Goal: Task Accomplishment & Management: Complete application form

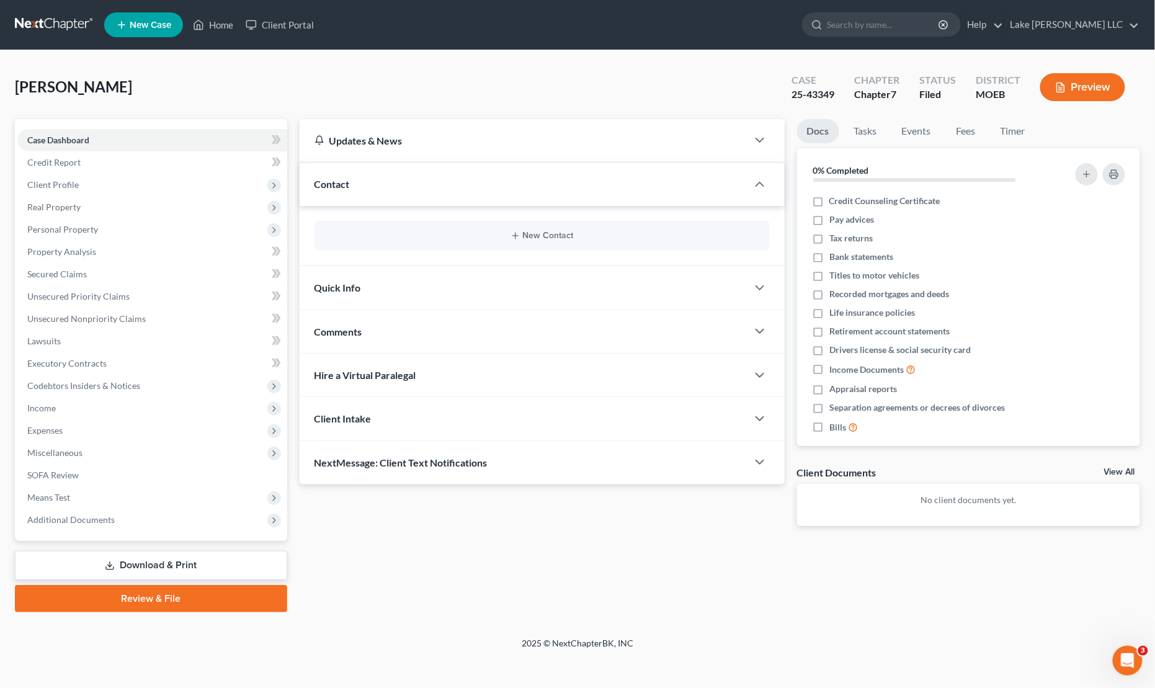
click at [157, 605] on link "Review & File" at bounding box center [151, 598] width 272 height 27
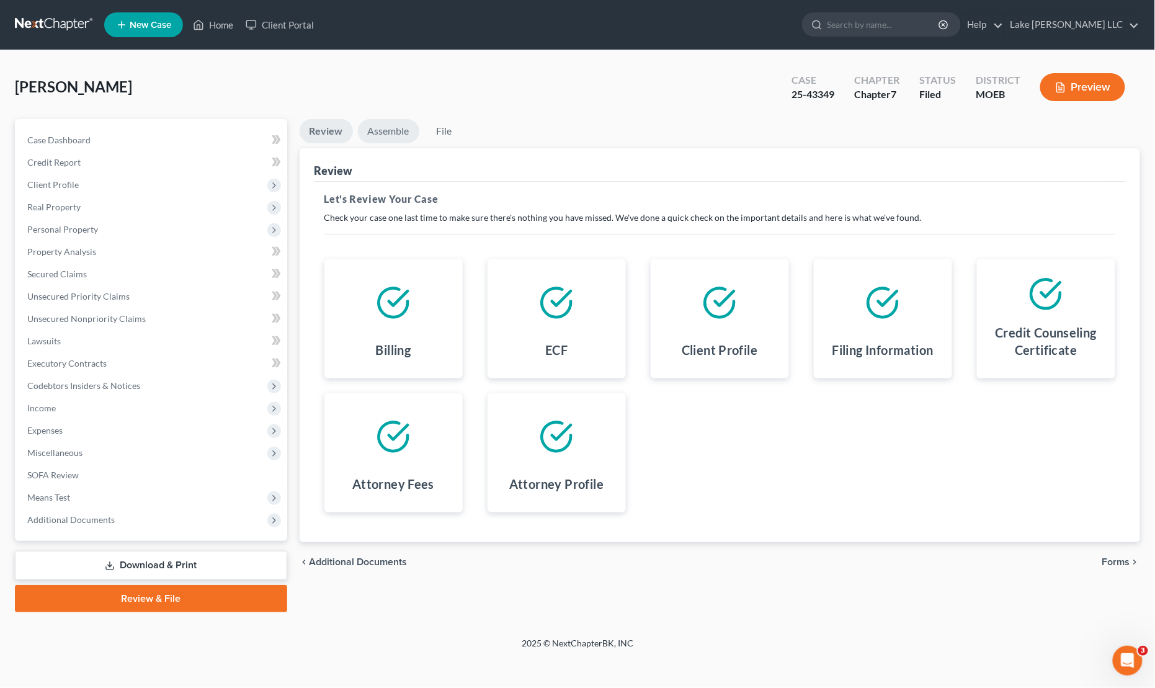
click at [382, 128] on link "Assemble" at bounding box center [388, 131] width 61 height 24
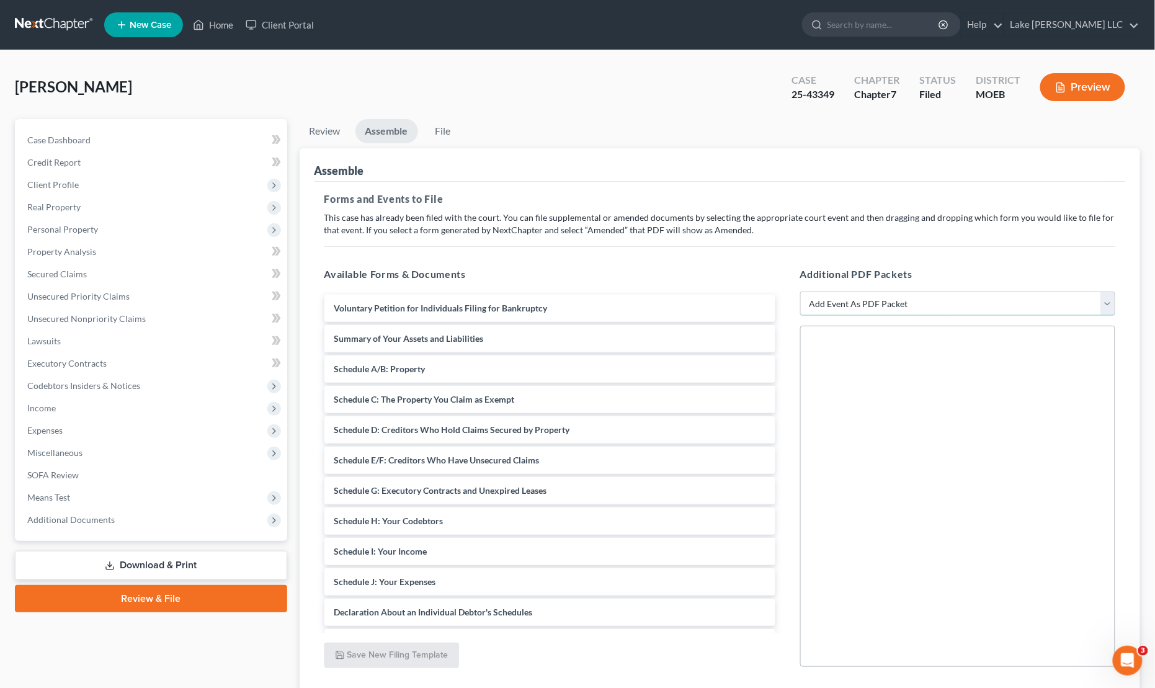
click at [884, 303] on select "Add Event As PDF Packet Amended List of Creditors and Verification of Matrix Am…" at bounding box center [957, 303] width 315 height 25
select select "1"
click at [800, 291] on select "Add Event As PDF Packet Amended List of Creditors and Verification of Matrix Am…" at bounding box center [957, 303] width 315 height 25
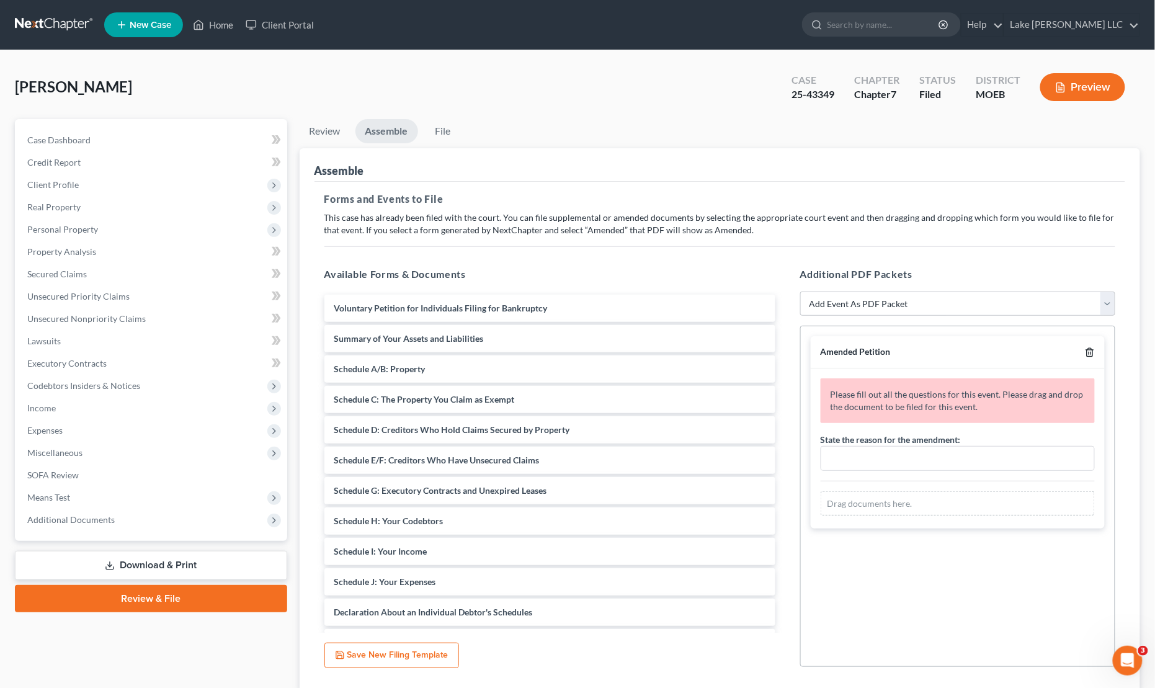
click at [1093, 353] on icon "button" at bounding box center [1090, 352] width 10 height 10
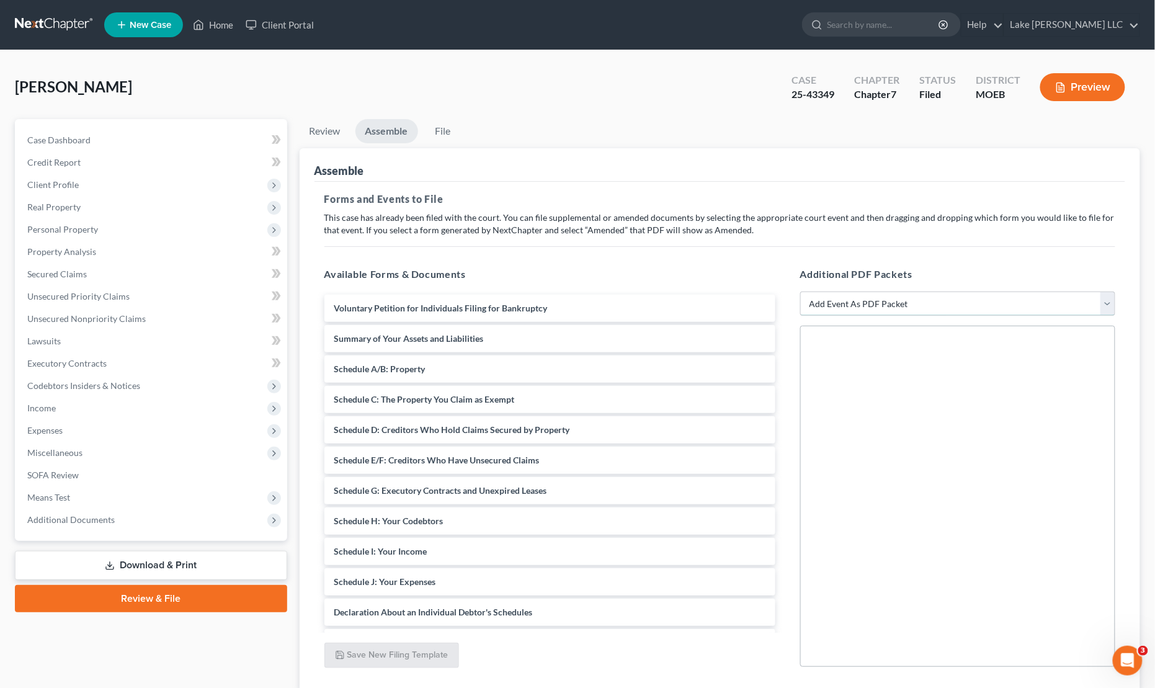
click at [1016, 310] on select "Add Event As PDF Packet Amended List of Creditors and Verification of Matrix Am…" at bounding box center [957, 303] width 315 height 25
select select "2"
click at [800, 291] on select "Add Event As PDF Packet Amended List of Creditors and Verification of Matrix Am…" at bounding box center [957, 303] width 315 height 25
select select
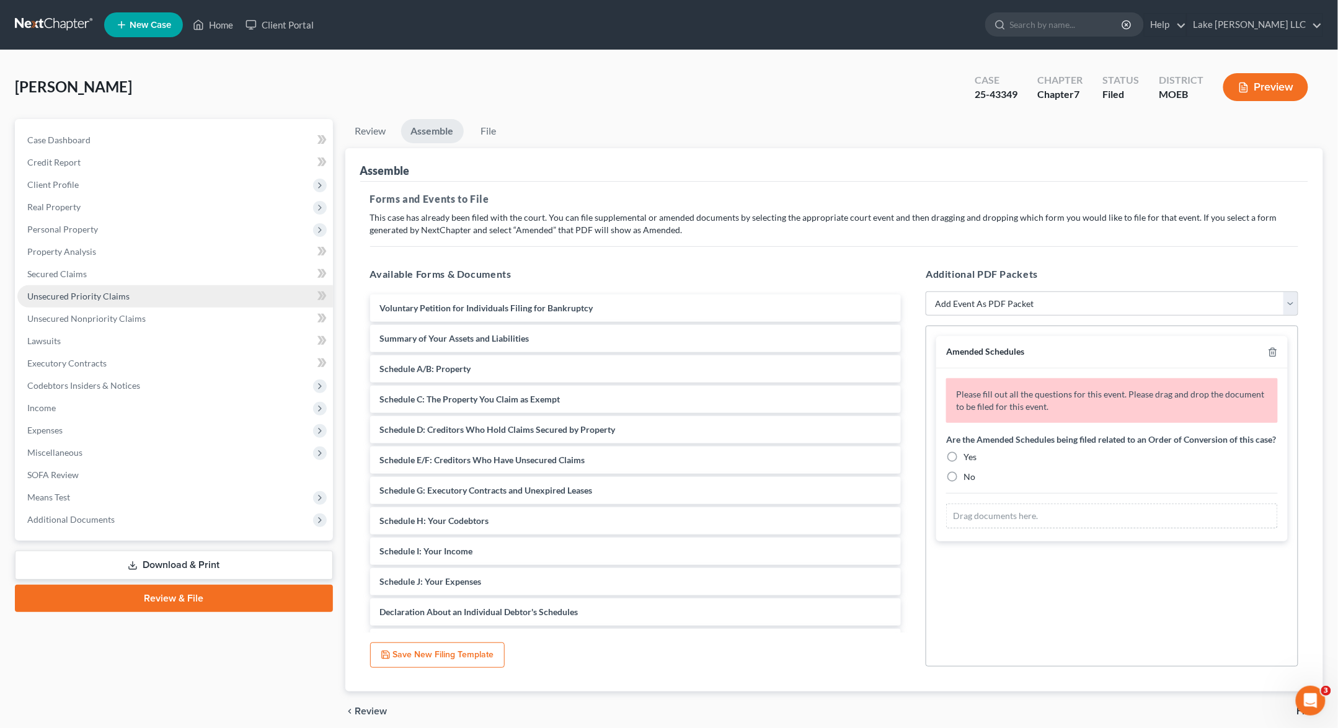
click at [100, 300] on link "Unsecured Priority Claims" at bounding box center [175, 296] width 316 height 22
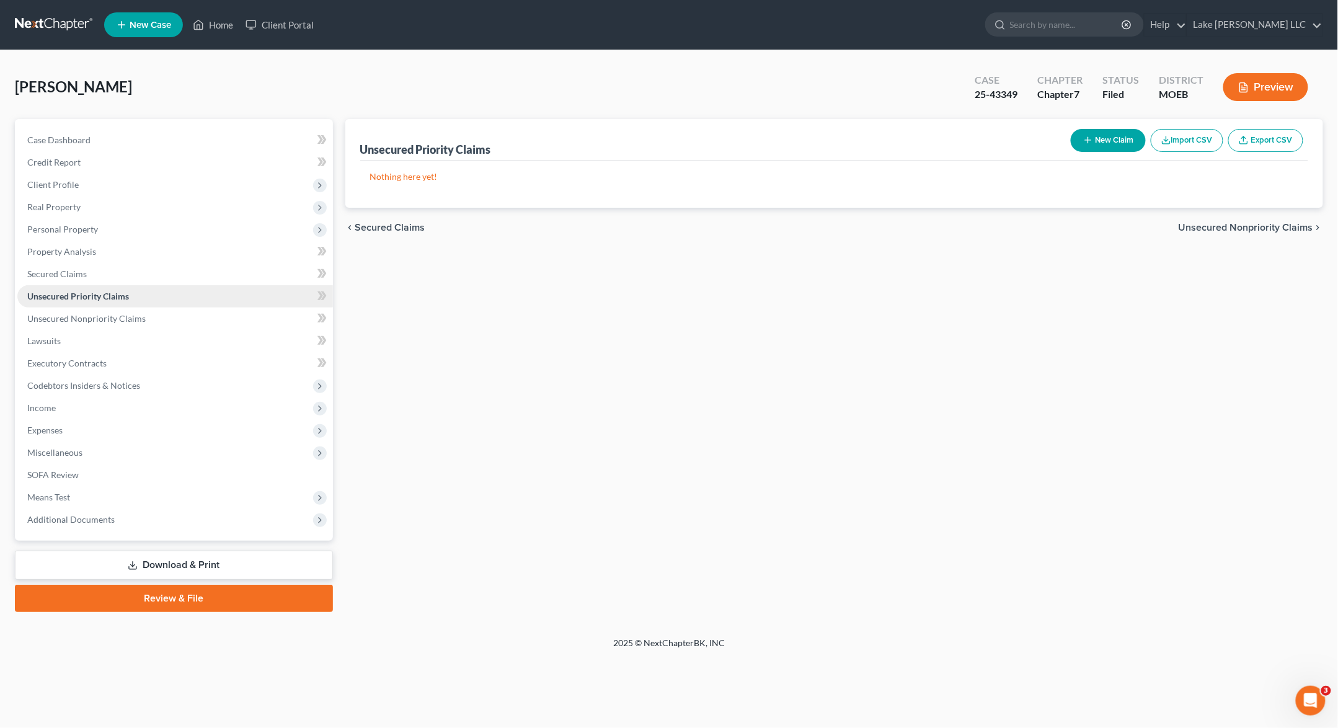
click at [165, 305] on link "Unsecured Priority Claims" at bounding box center [175, 296] width 316 height 22
click at [164, 321] on link "Unsecured Nonpriority Claims" at bounding box center [175, 319] width 316 height 22
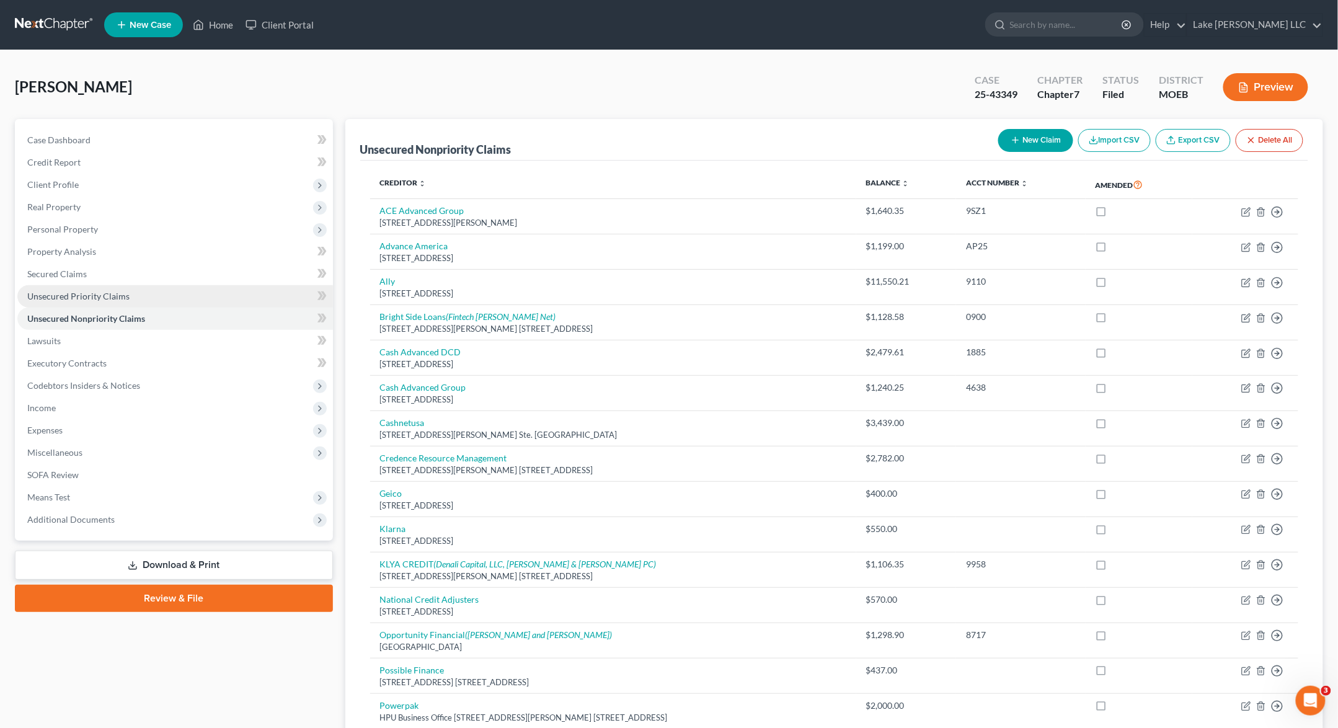
click at [161, 298] on link "Unsecured Priority Claims" at bounding box center [175, 296] width 316 height 22
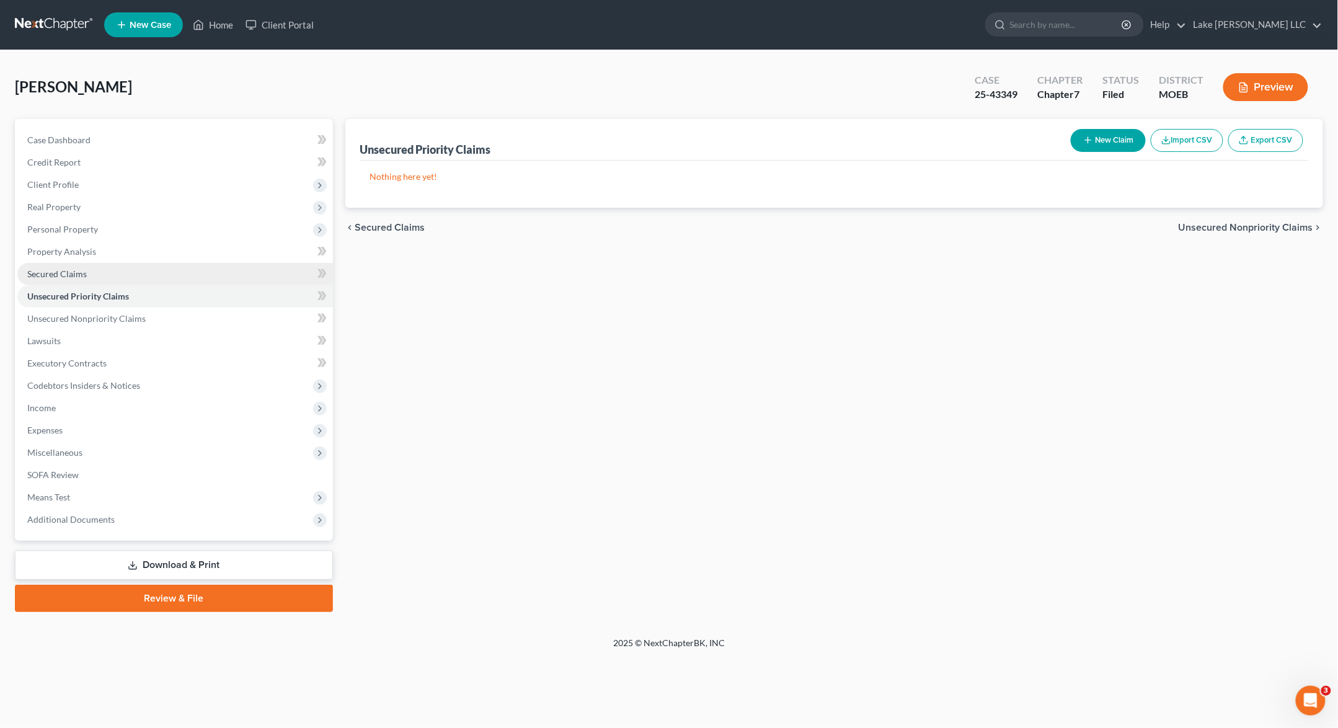
click at [156, 278] on link "Secured Claims" at bounding box center [175, 274] width 316 height 22
click at [183, 282] on link "Secured Claims" at bounding box center [175, 274] width 316 height 22
click at [183, 287] on link "Unsecured Priority Claims" at bounding box center [175, 296] width 316 height 22
click at [183, 314] on link "Unsecured Nonpriority Claims" at bounding box center [175, 319] width 316 height 22
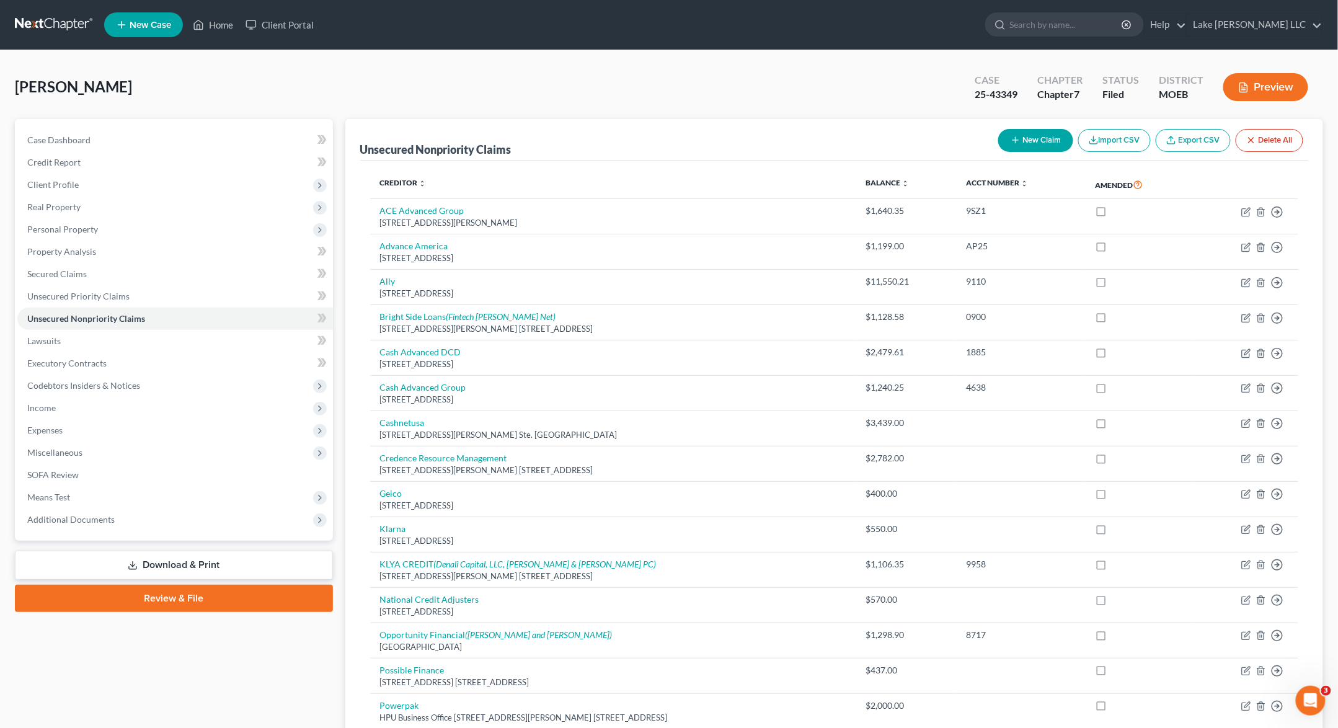
click at [1129, 88] on button "Preview" at bounding box center [1266, 87] width 85 height 28
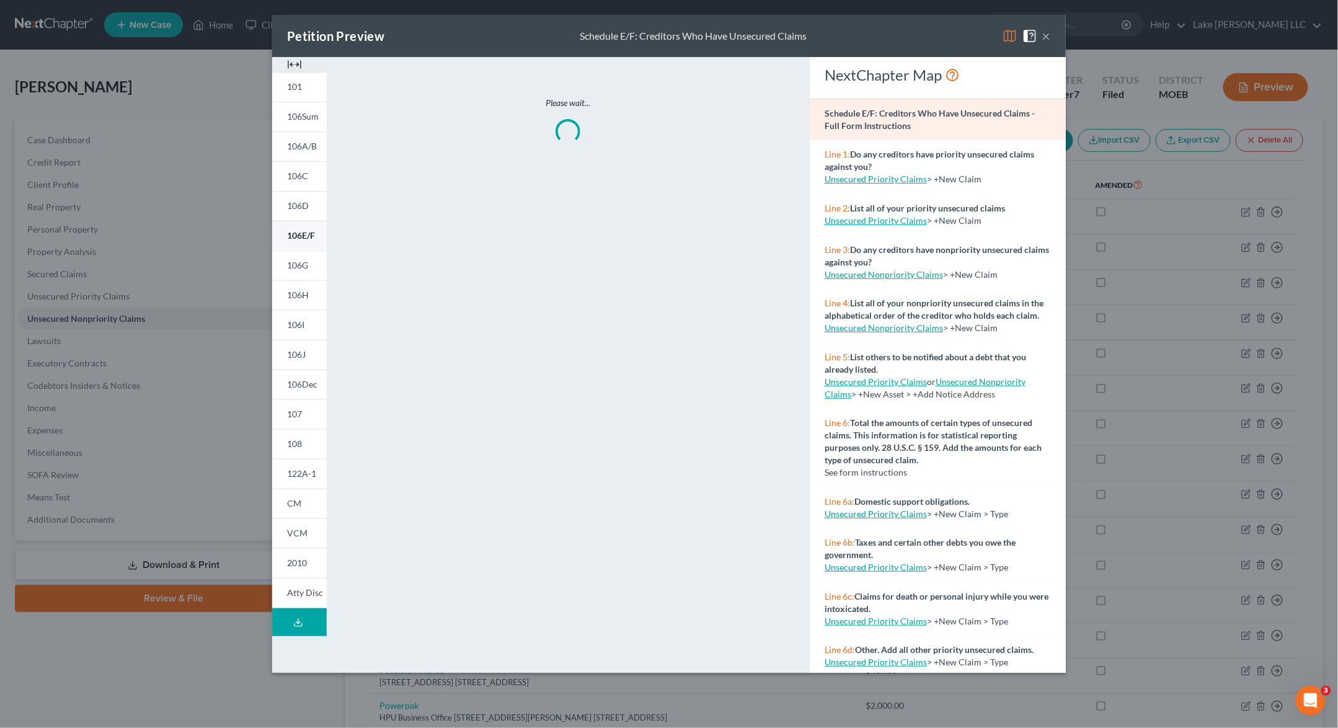
click at [294, 242] on link "106E/F" at bounding box center [299, 236] width 55 height 30
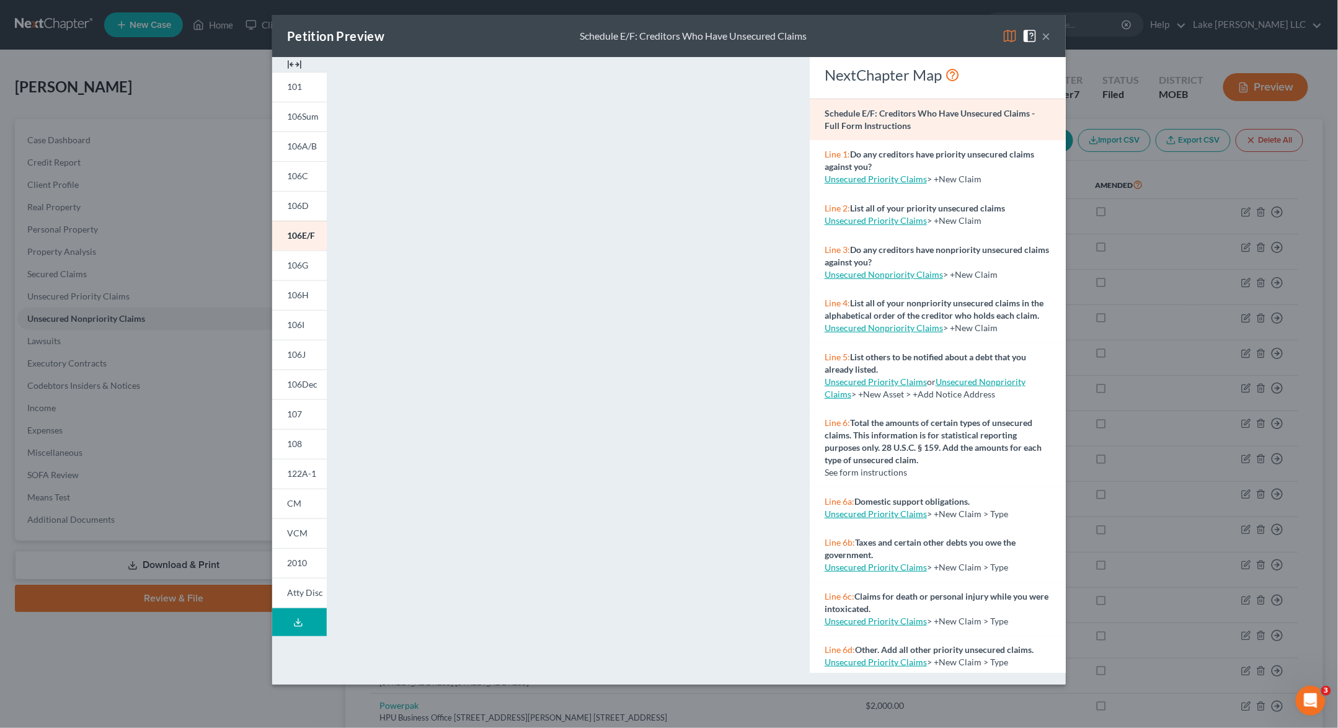
click at [56, 218] on div "Petition Preview Schedule E/F: Creditors Who Have Unsecured Claims × 101 106Sum…" at bounding box center [669, 364] width 1338 height 728
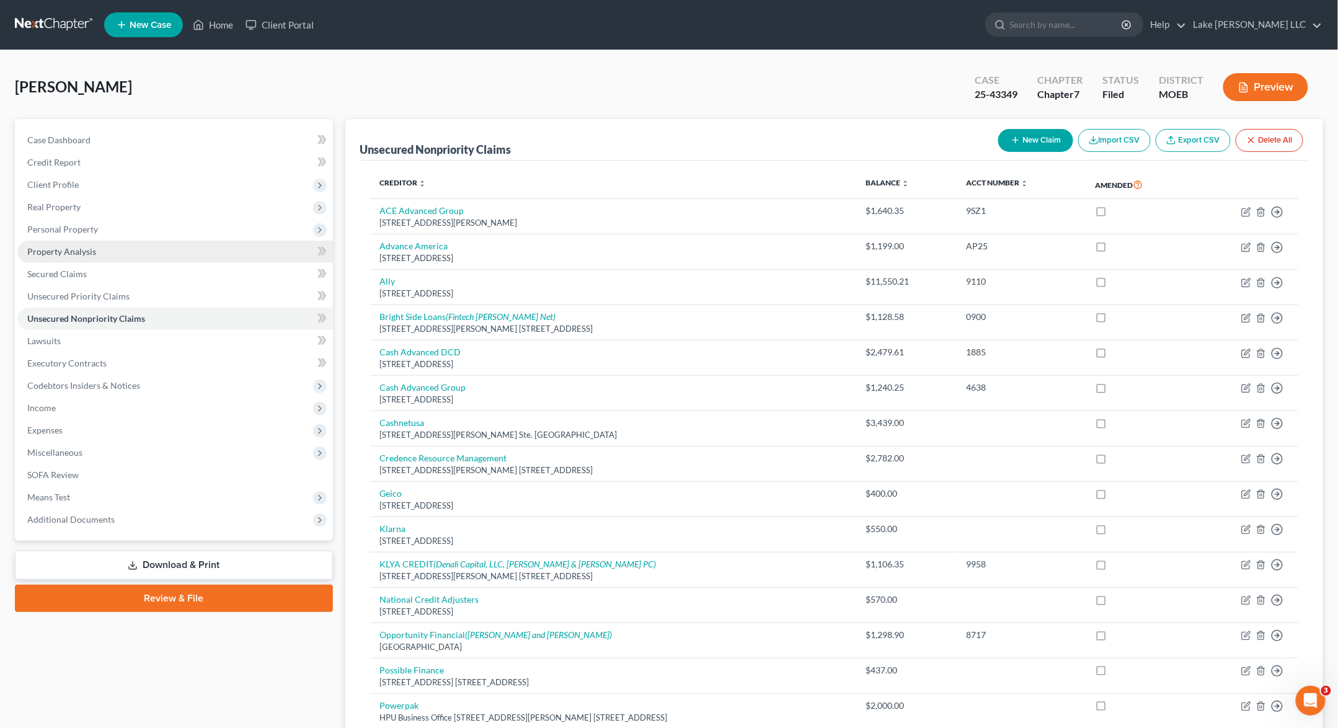
click at [112, 252] on link "Property Analysis" at bounding box center [175, 252] width 316 height 22
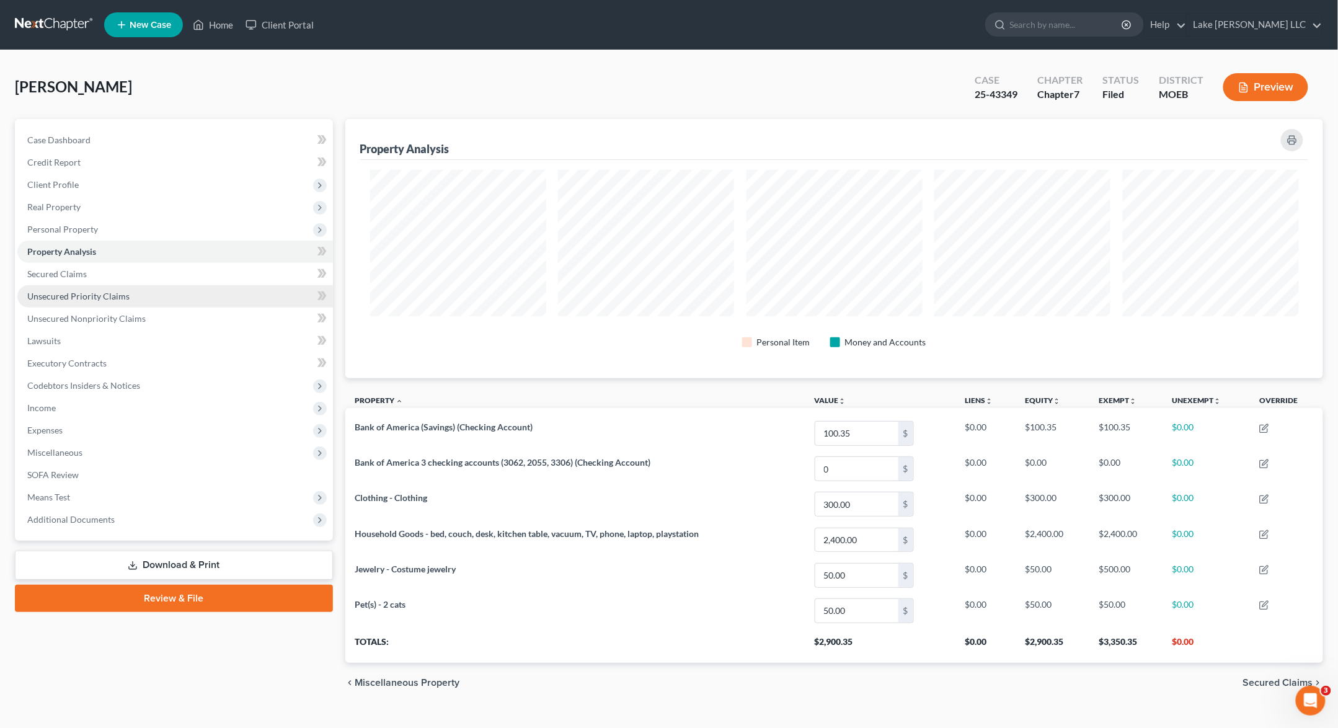
scroll to position [259, 978]
click at [167, 228] on span "Personal Property" at bounding box center [175, 229] width 316 height 22
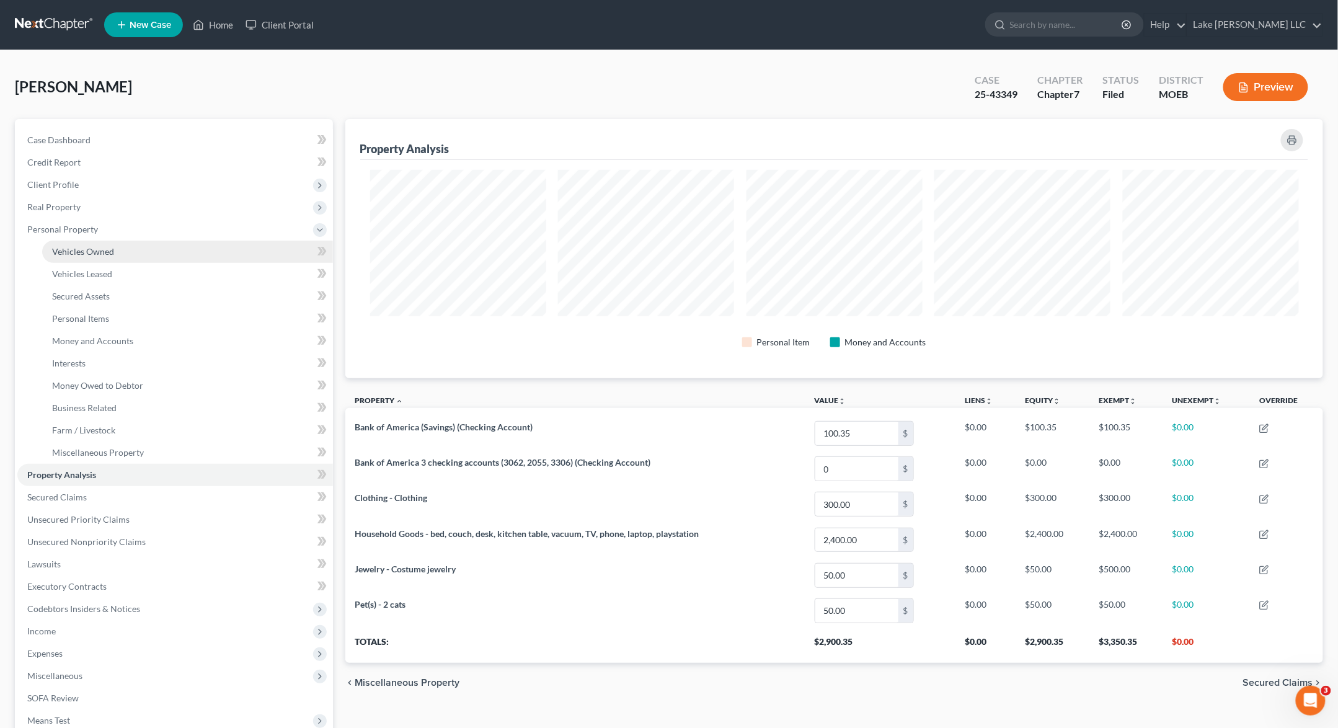
click at [167, 243] on link "Vehicles Owned" at bounding box center [187, 252] width 291 height 22
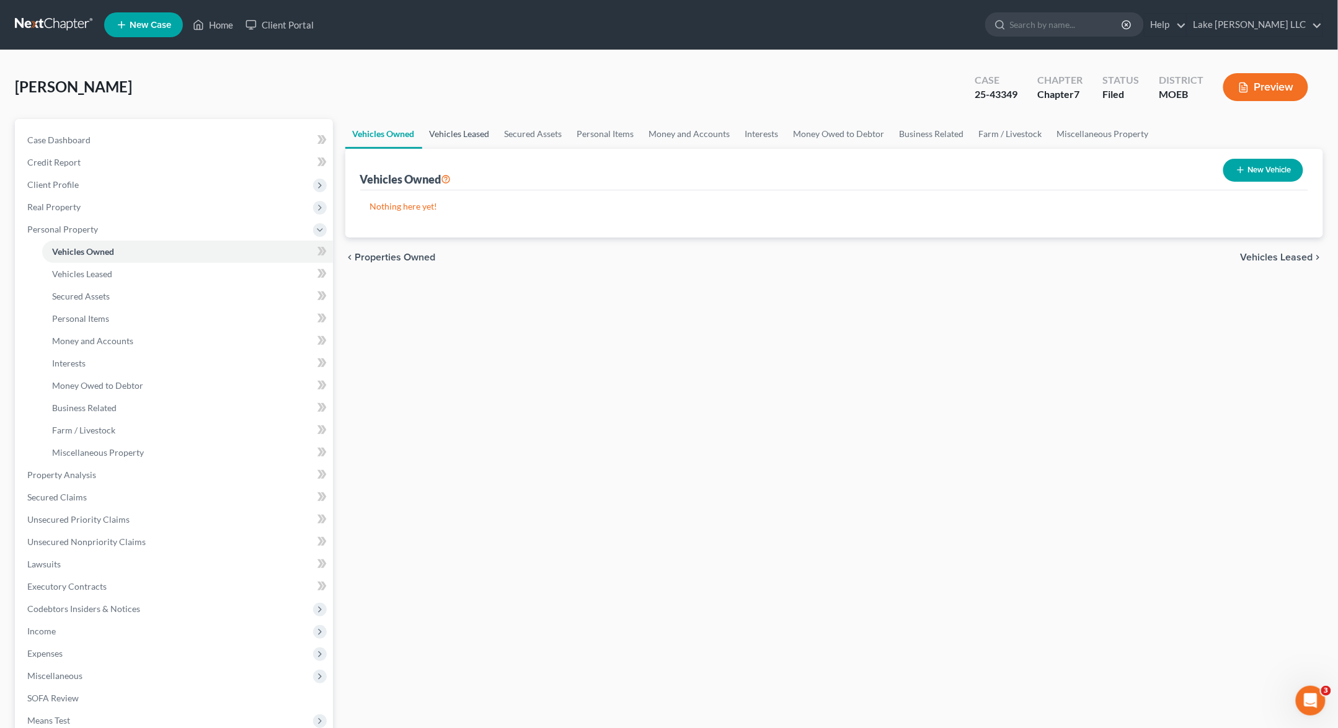
click at [448, 138] on link "Vehicles Leased" at bounding box center [459, 134] width 75 height 30
click at [526, 136] on link "Secured Assets" at bounding box center [533, 134] width 73 height 30
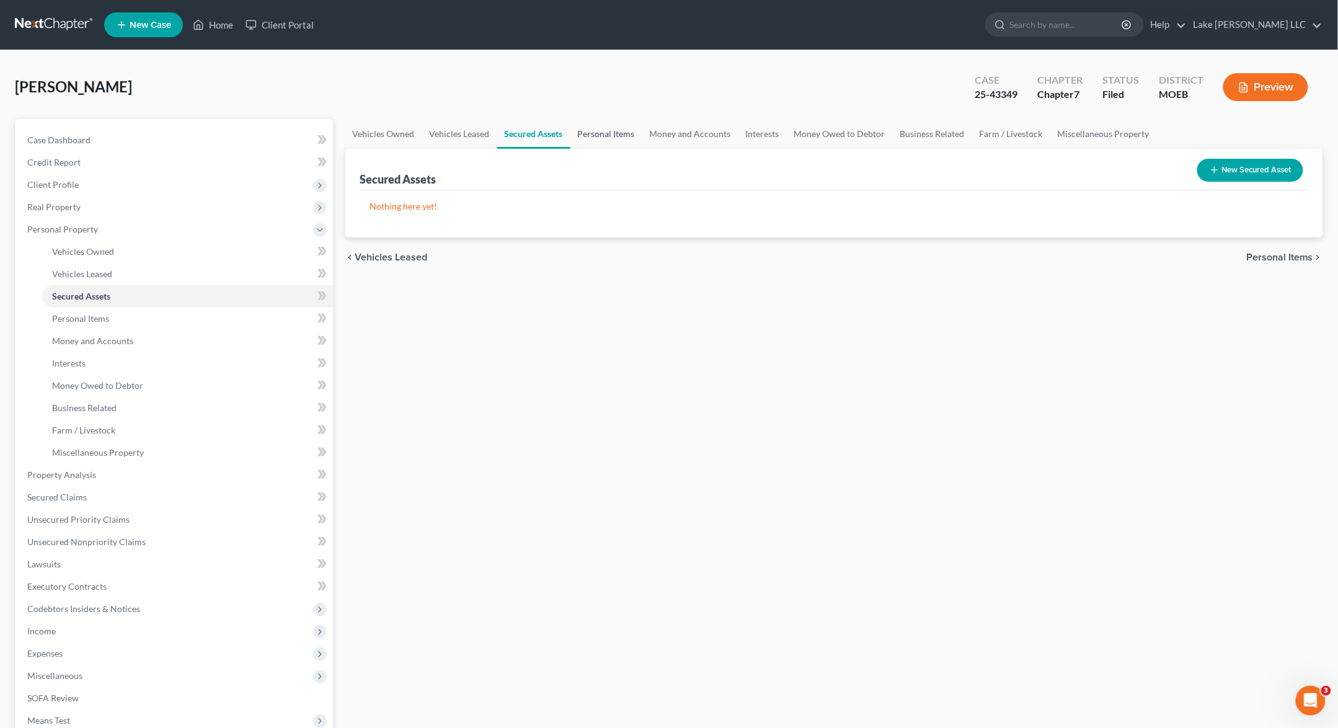
click at [600, 134] on link "Personal Items" at bounding box center [607, 134] width 72 height 30
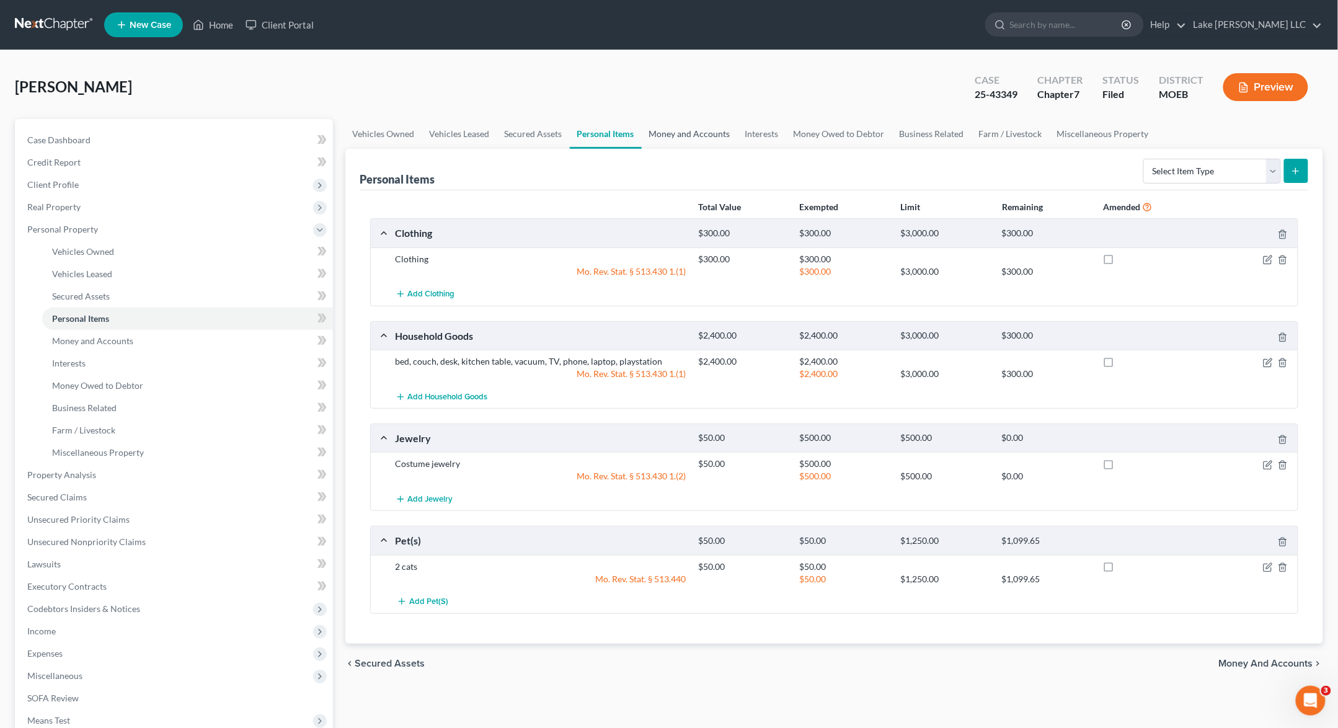
click at [689, 128] on link "Money and Accounts" at bounding box center [690, 134] width 96 height 30
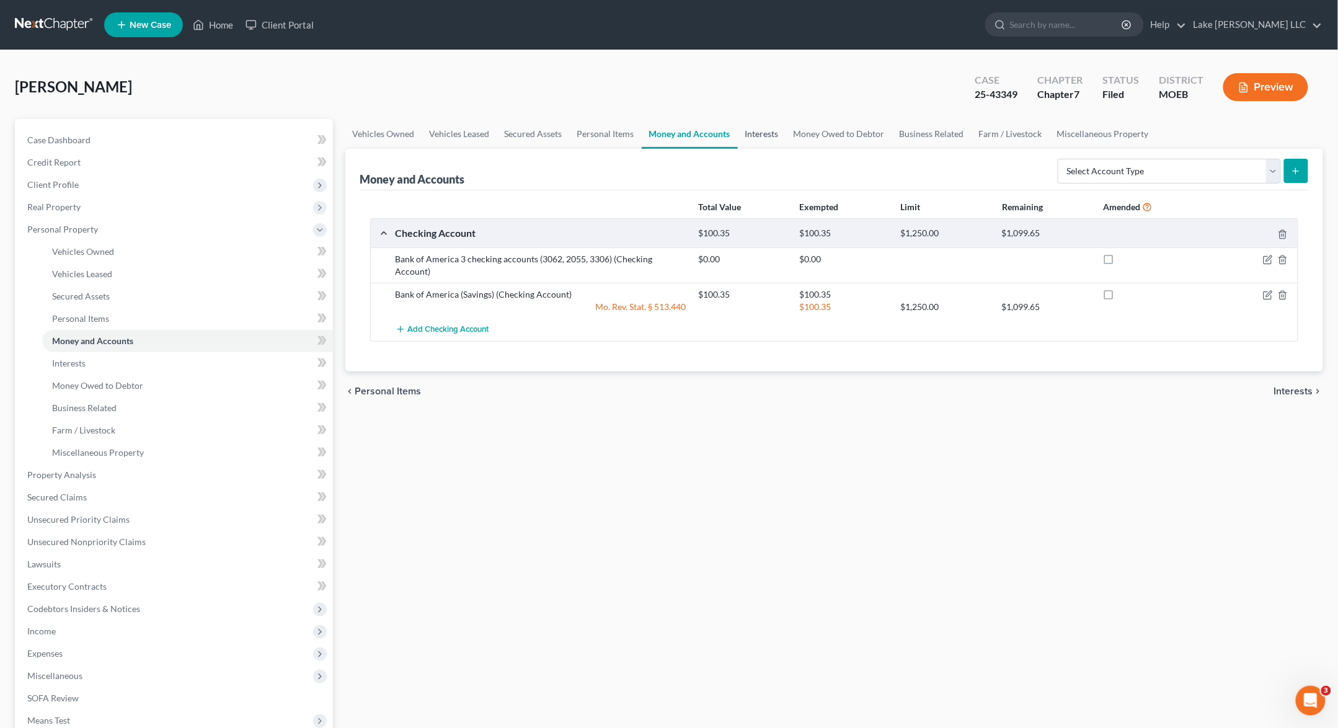
click at [770, 131] on link "Interests" at bounding box center [762, 134] width 48 height 30
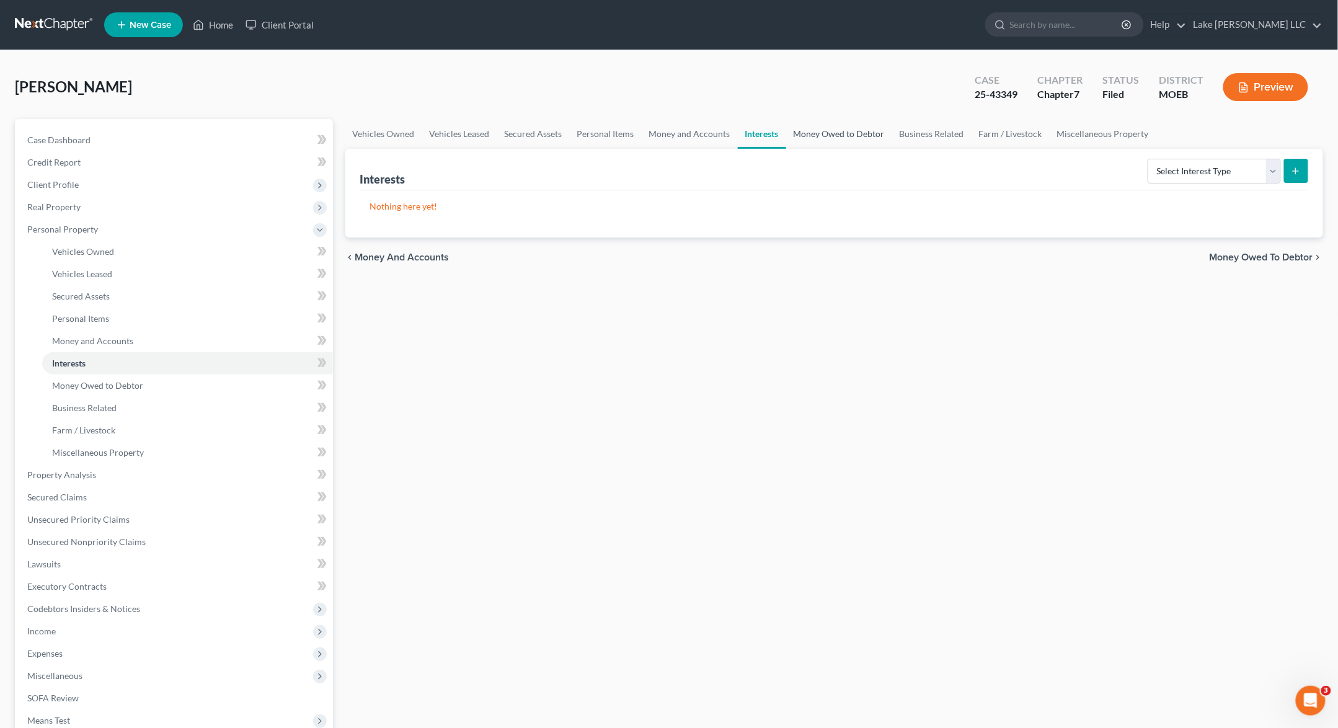
click at [819, 135] on link "Money Owed to Debtor" at bounding box center [839, 134] width 106 height 30
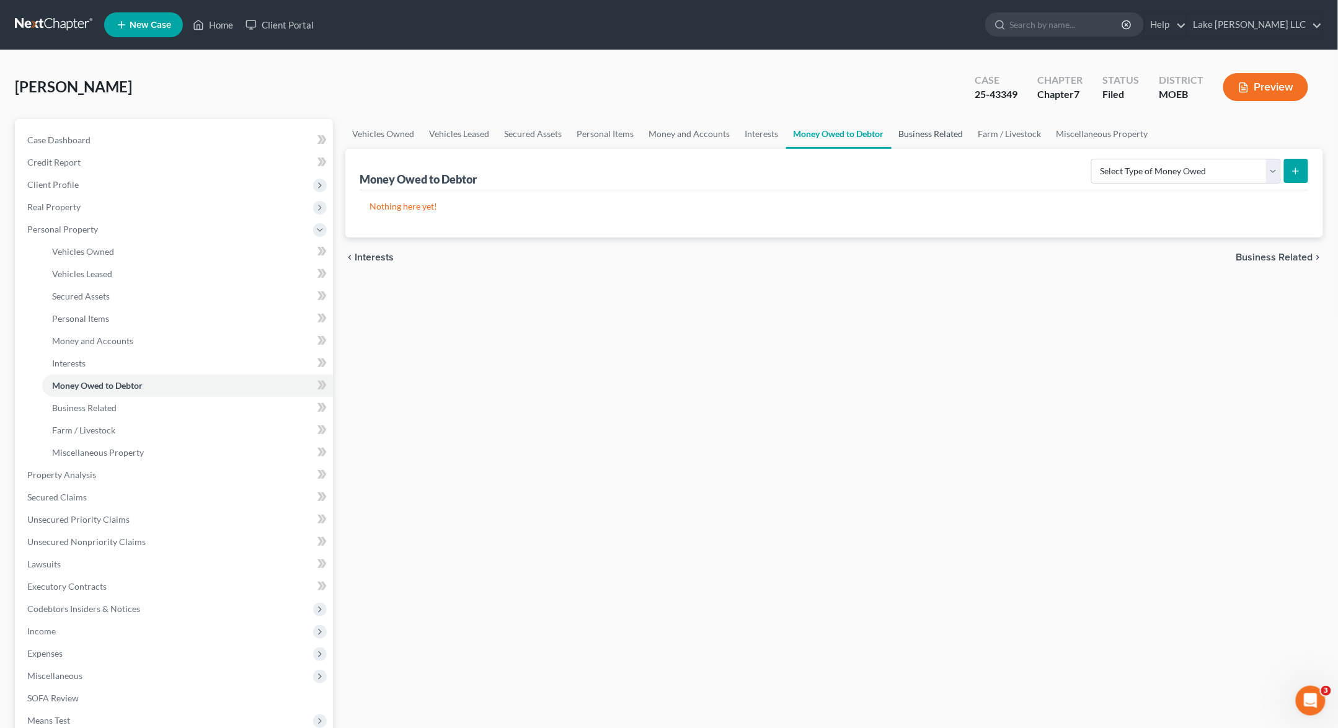
click at [931, 131] on link "Business Related" at bounding box center [931, 134] width 79 height 30
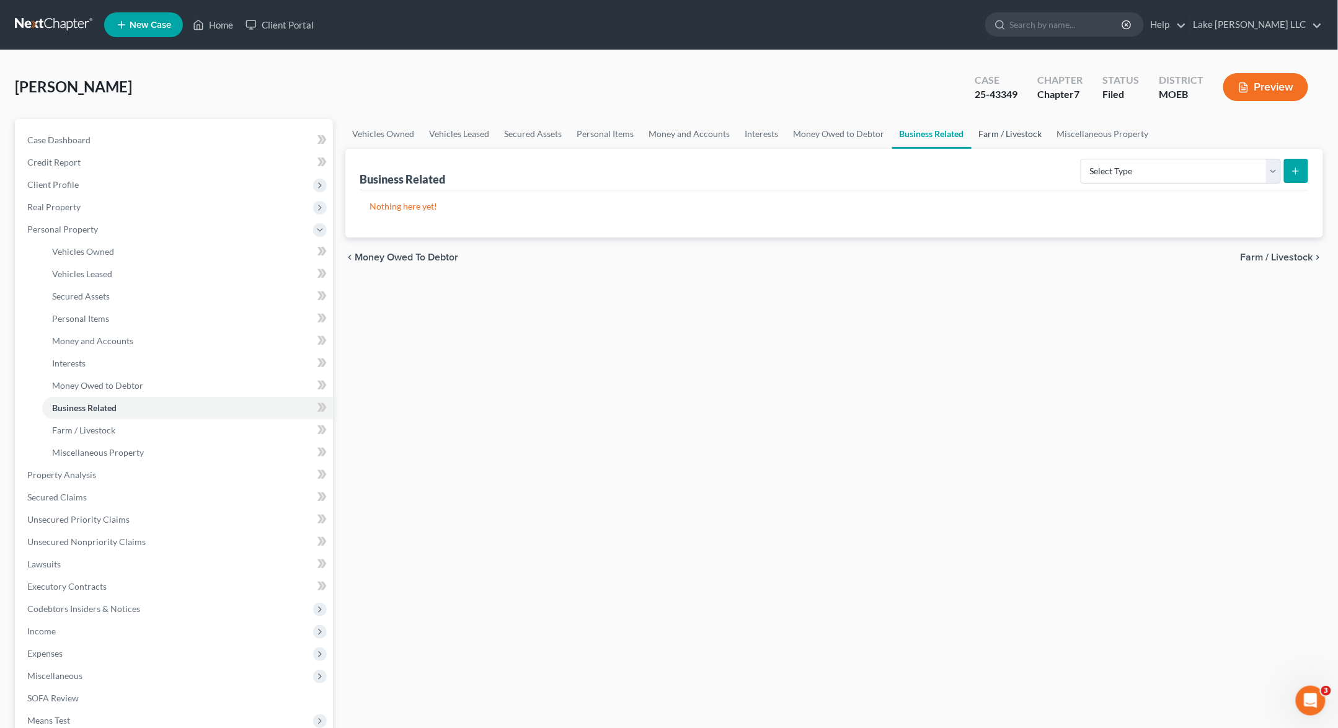
click at [1027, 140] on link "Farm / Livestock" at bounding box center [1011, 134] width 78 height 30
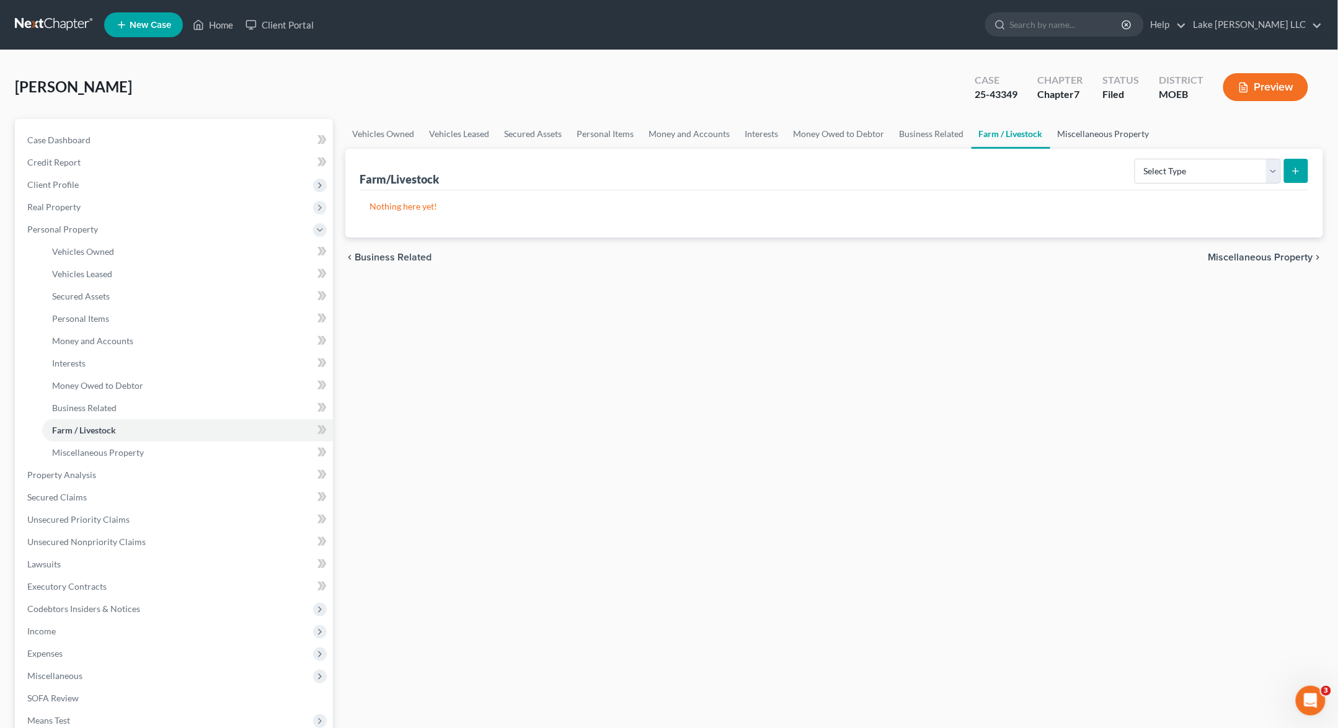
click at [1078, 134] on link "Miscellaneous Property" at bounding box center [1104, 134] width 107 height 30
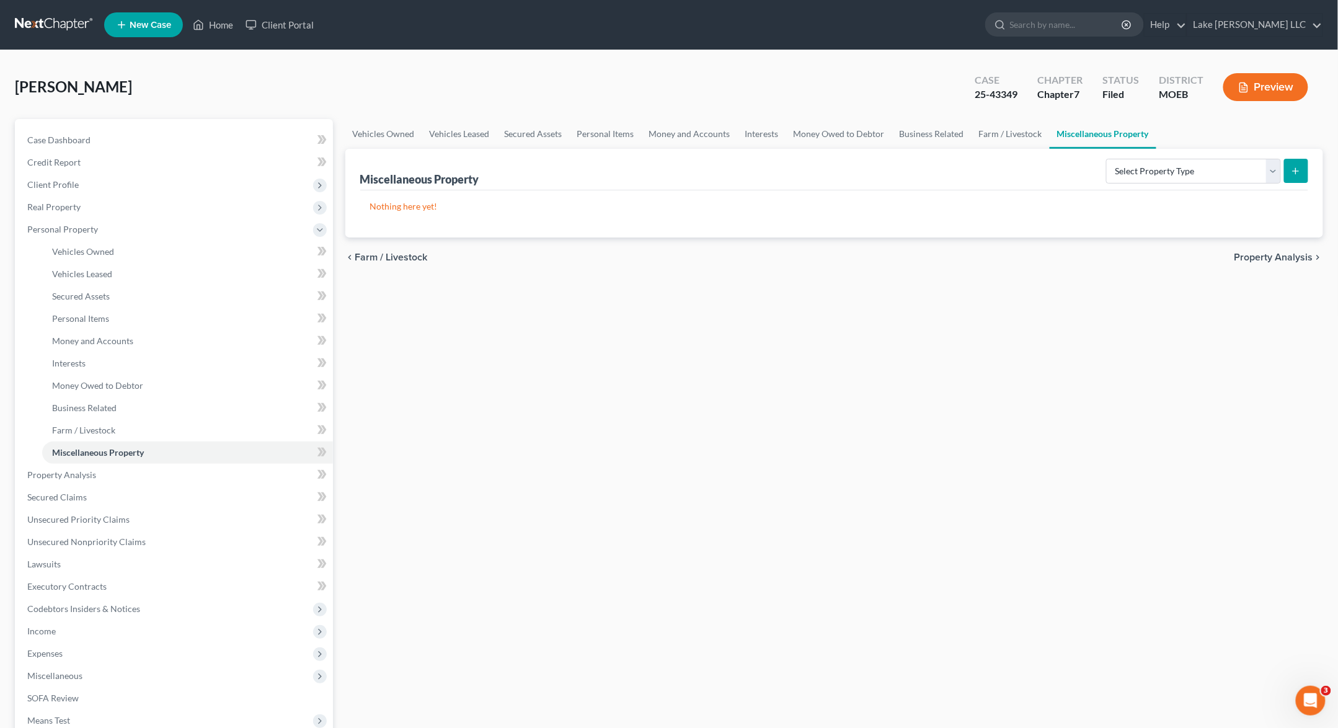
click at [1129, 89] on button "Preview" at bounding box center [1266, 87] width 85 height 28
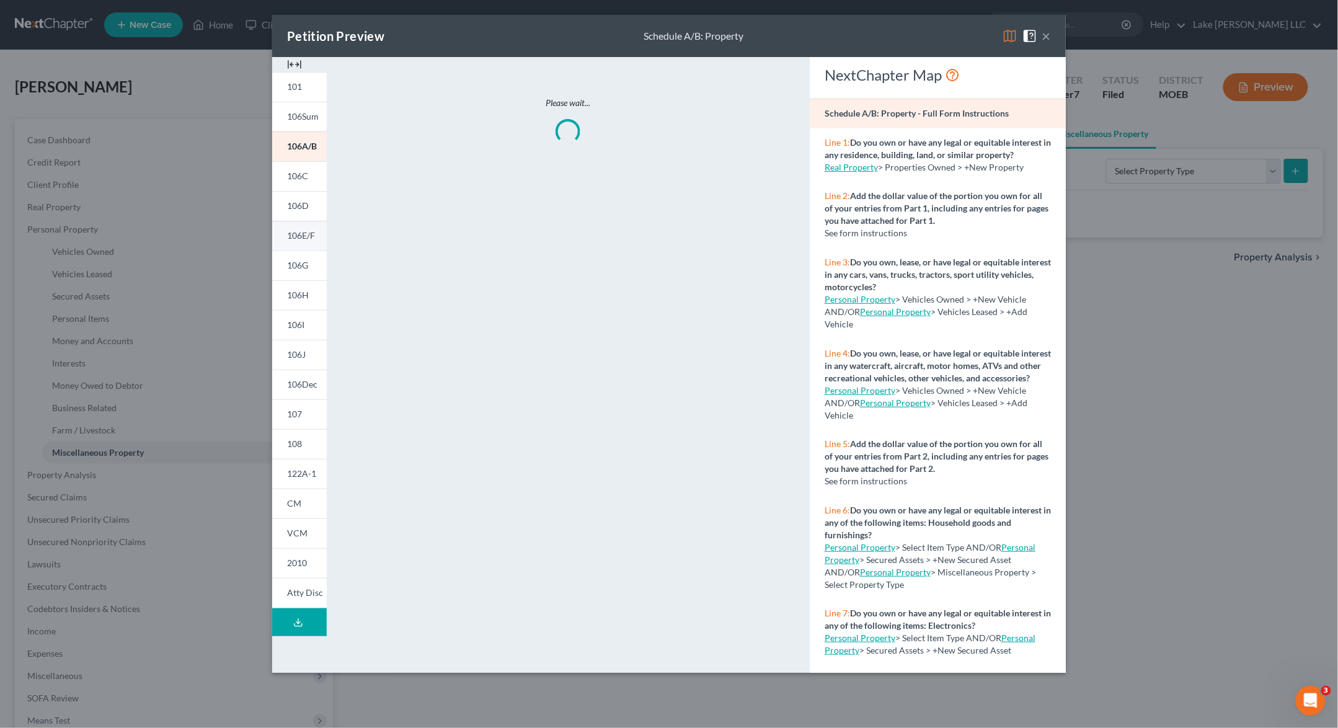
click at [311, 234] on span "106E/F" at bounding box center [301, 235] width 28 height 11
